Goal: Navigation & Orientation: Find specific page/section

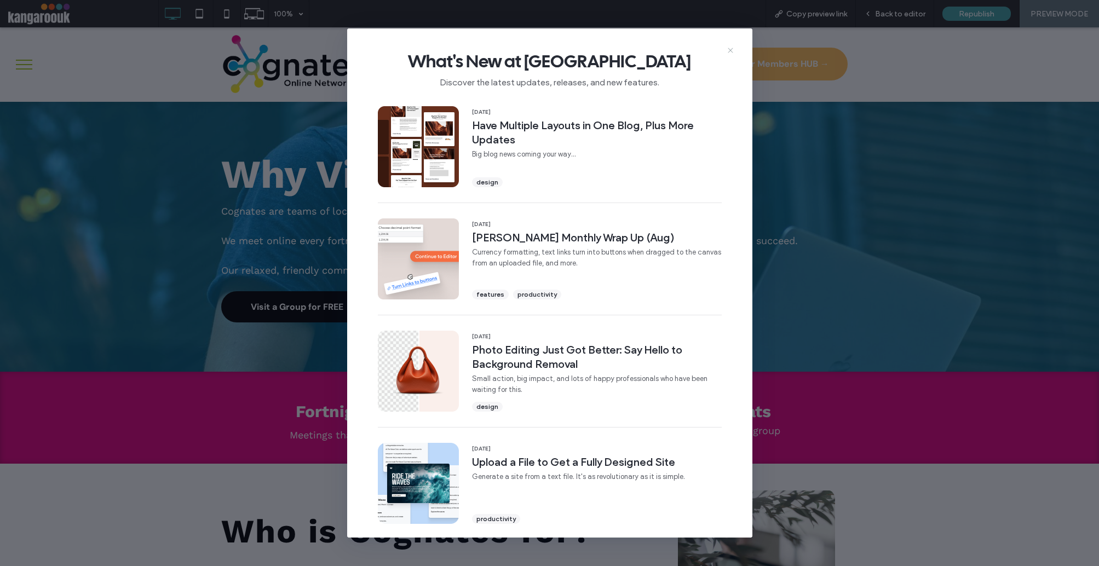
click at [730, 49] on icon at bounding box center [730, 50] width 9 height 9
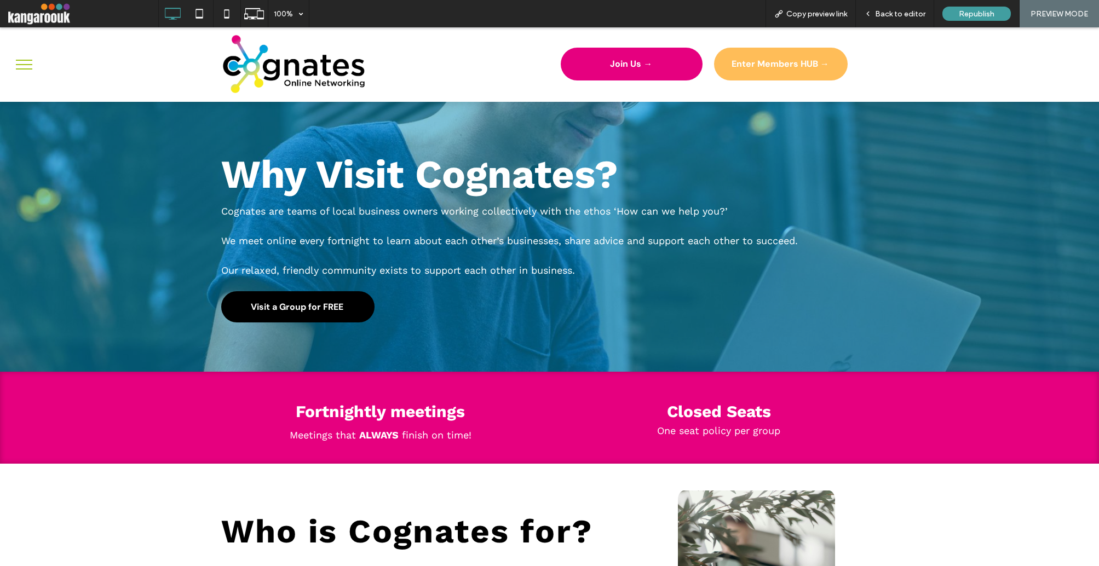
click at [33, 60] on button "menu" at bounding box center [24, 64] width 28 height 28
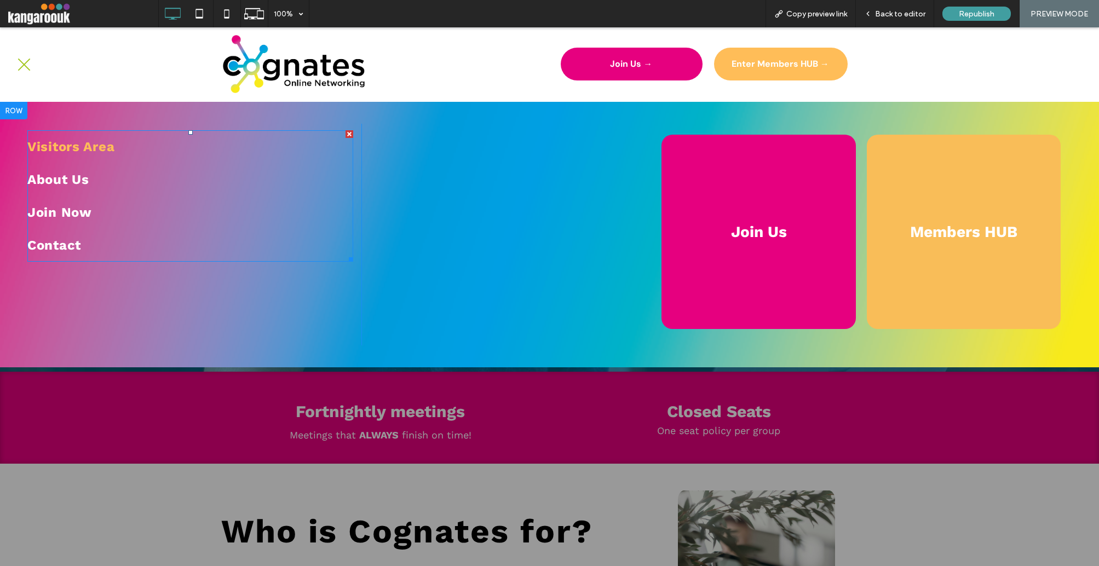
click at [82, 146] on span "Visitors Area" at bounding box center [70, 147] width 87 height 20
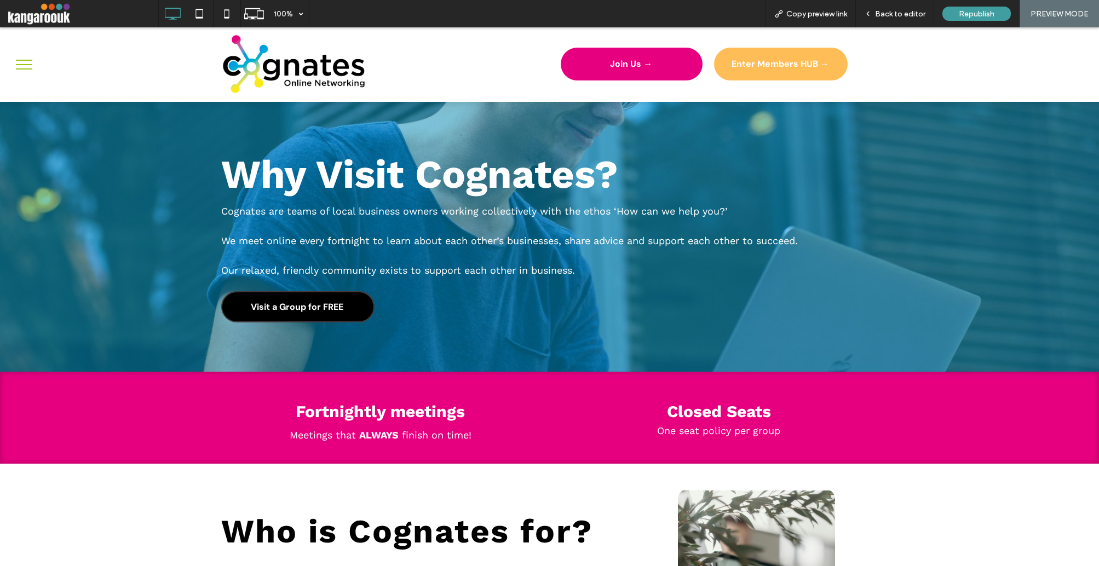
click at [321, 306] on span "Visit a Group for FREE" at bounding box center [297, 307] width 93 height 22
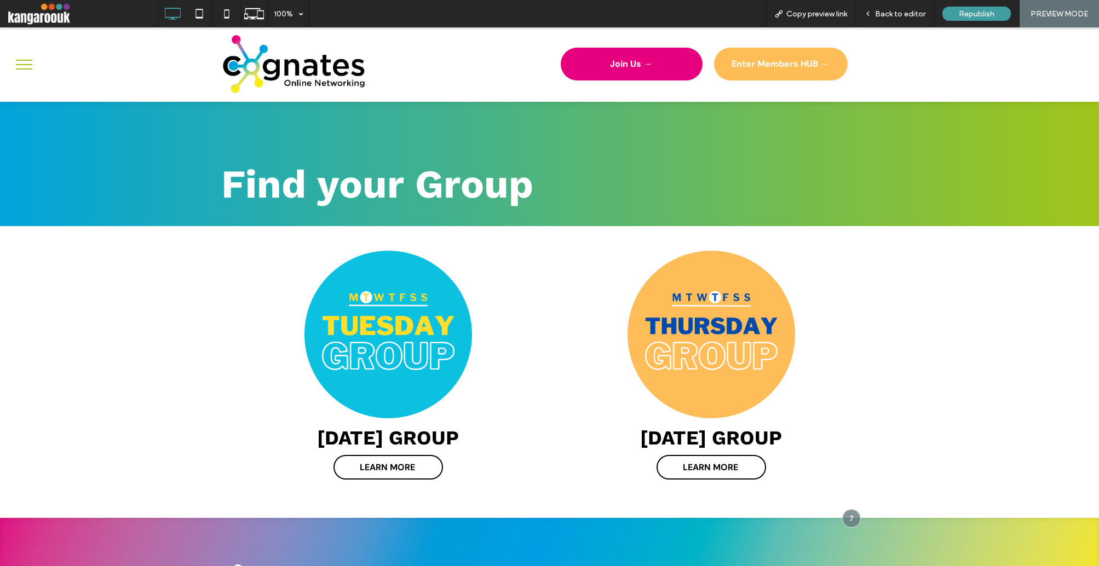
click at [402, 312] on link at bounding box center [388, 335] width 312 height 168
click at [892, 13] on span "Back to editor" at bounding box center [900, 13] width 50 height 9
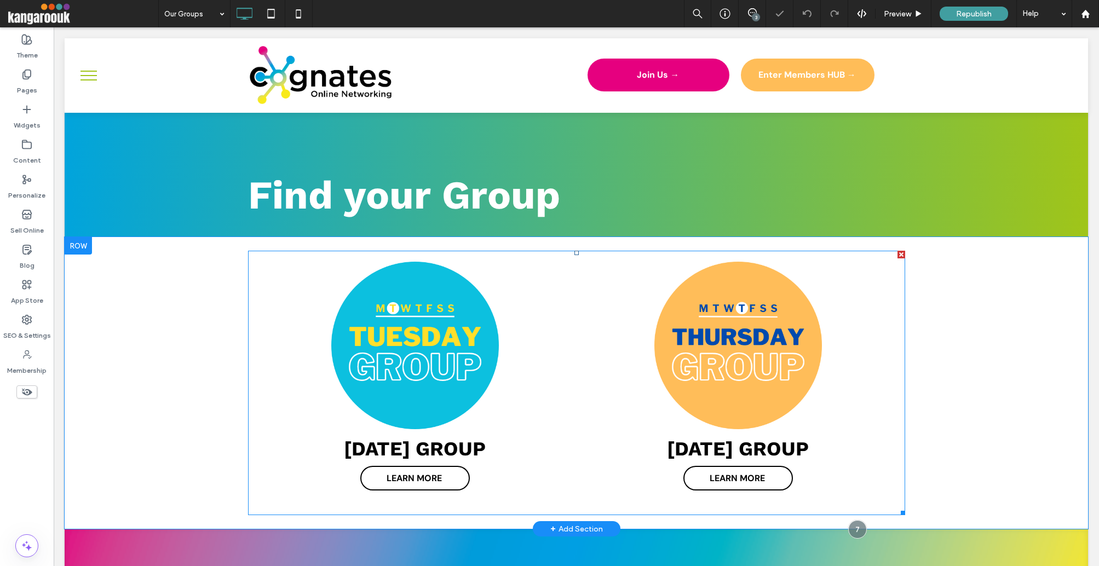
click at [900, 255] on div at bounding box center [901, 255] width 8 height 8
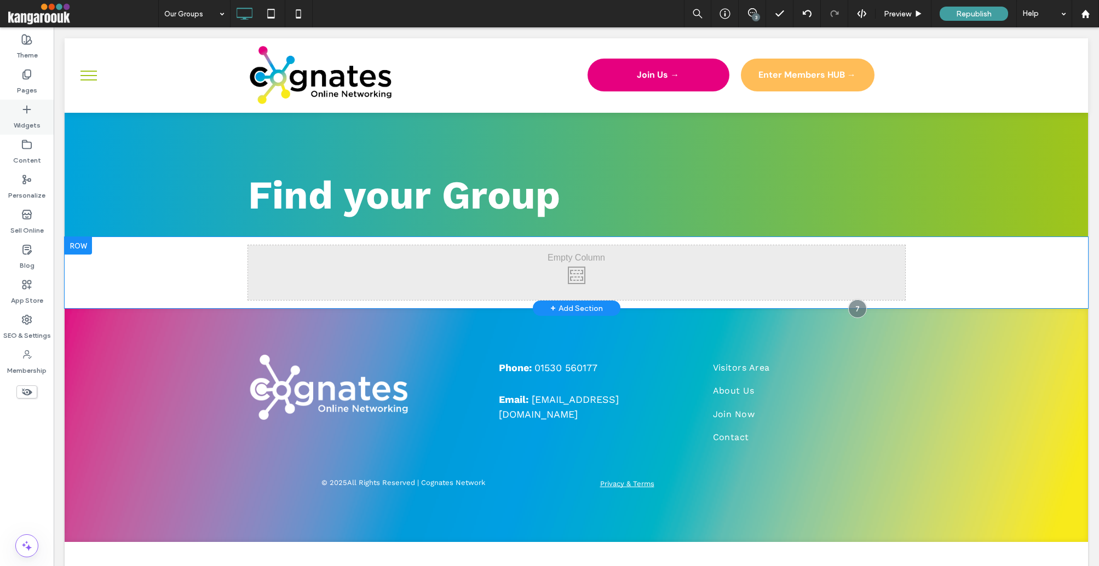
click at [28, 118] on label "Widgets" at bounding box center [27, 122] width 27 height 15
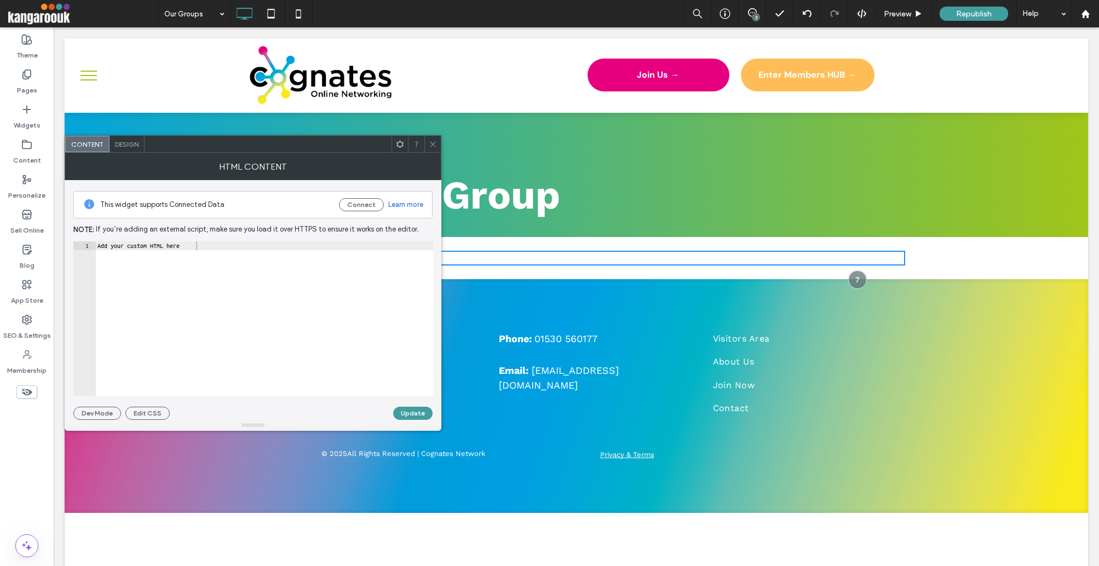
click at [209, 239] on div "This widget supports Connected Data Connect Learn more Note: If you’re adding a…" at bounding box center [252, 300] width 359 height 240
type textarea "**********"
click at [208, 244] on div "Add your custom HTML here" at bounding box center [264, 327] width 338 height 172
type textarea "********"
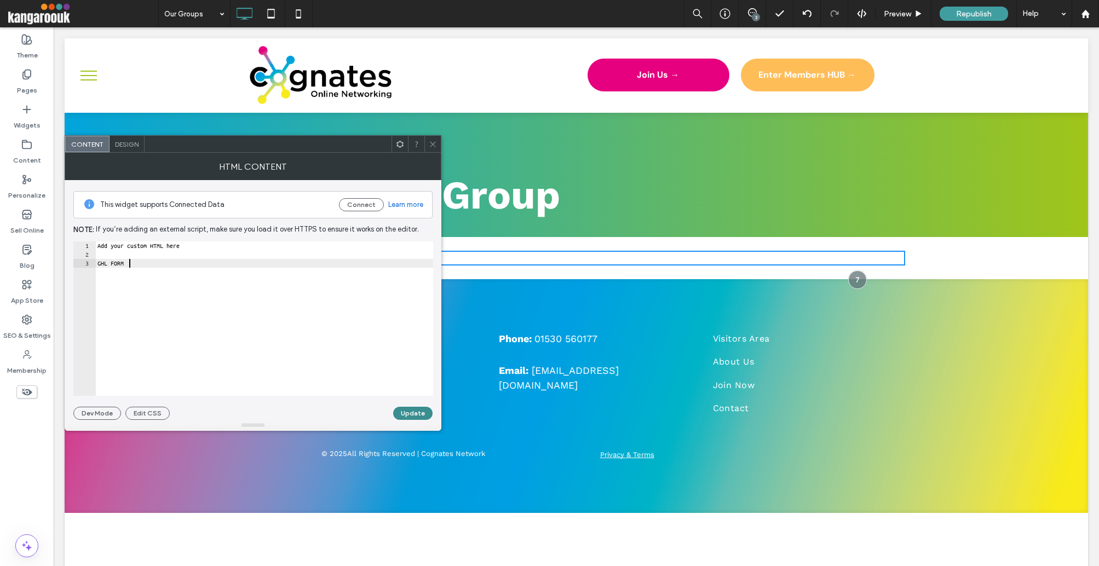
click at [409, 416] on button "Update" at bounding box center [412, 413] width 39 height 13
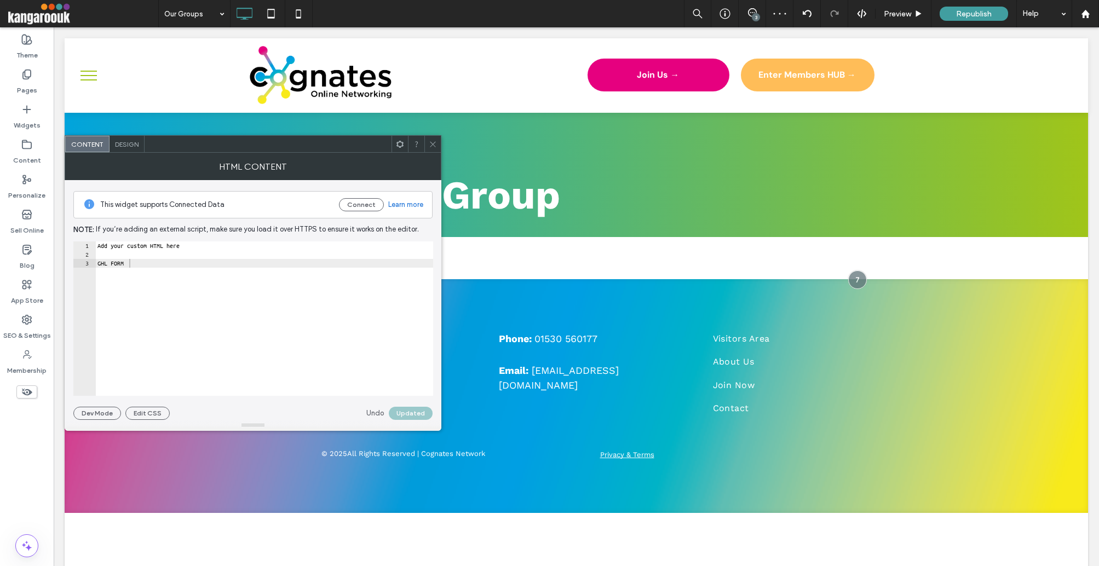
click at [431, 143] on icon at bounding box center [433, 144] width 8 height 8
